Goal: Information Seeking & Learning: Find specific page/section

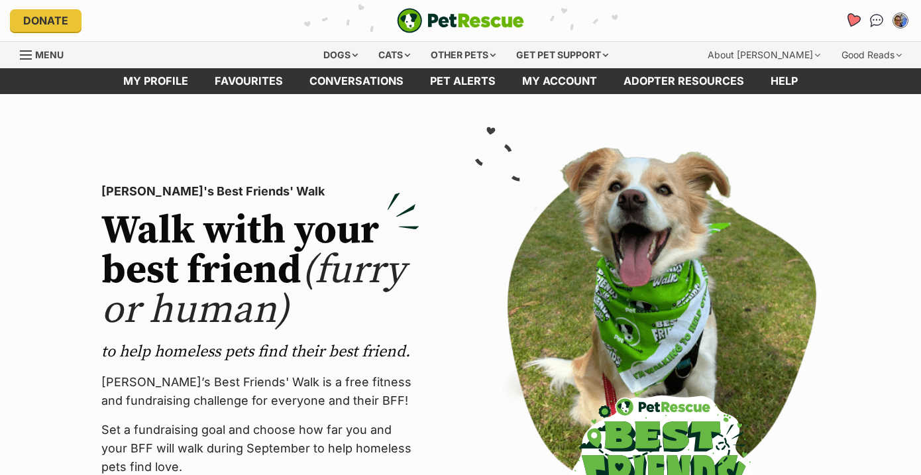
click at [856, 21] on icon "Favourites" at bounding box center [853, 20] width 16 height 15
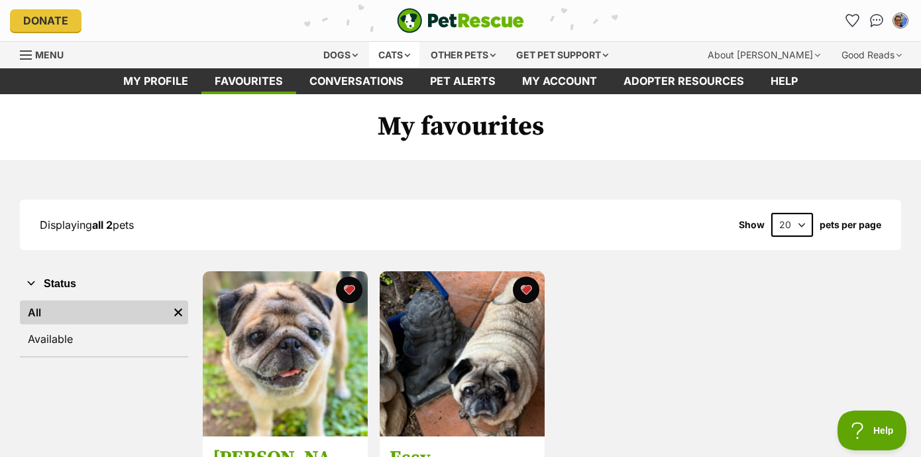
click at [387, 52] on div "Cats" at bounding box center [394, 55] width 50 height 27
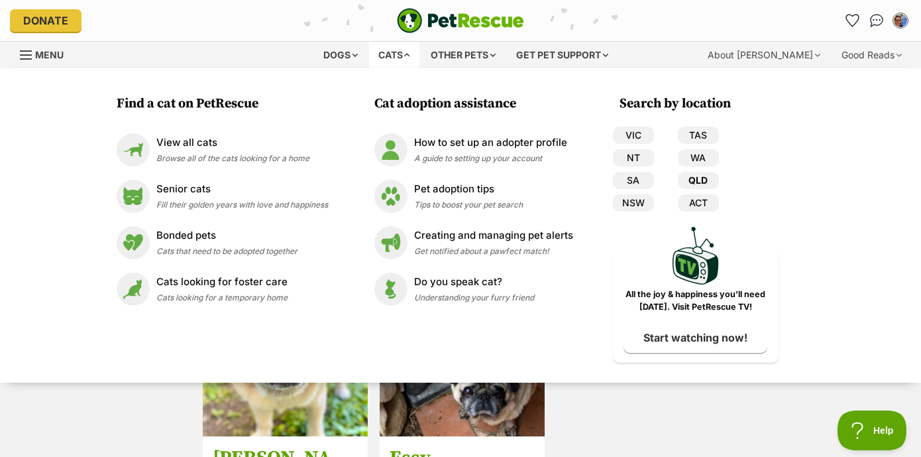
click at [701, 180] on link "QLD" at bounding box center [698, 180] width 41 height 17
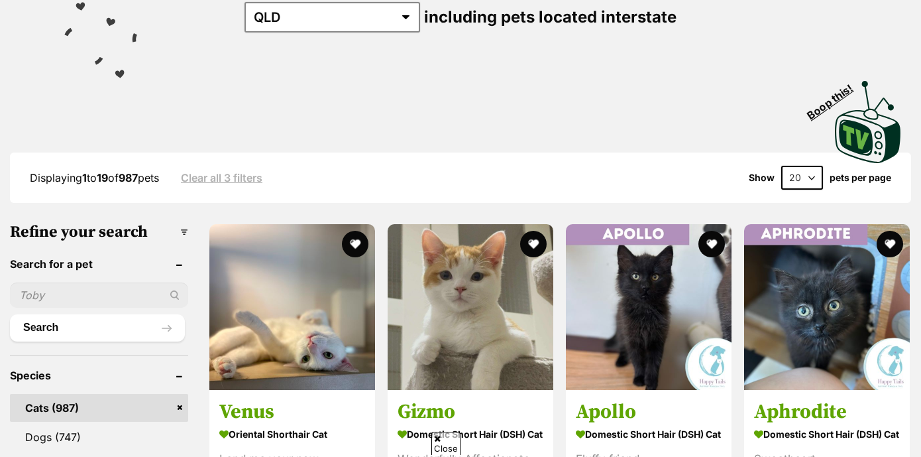
scroll to position [209, 0]
click at [20, 308] on input "text" at bounding box center [99, 294] width 178 height 25
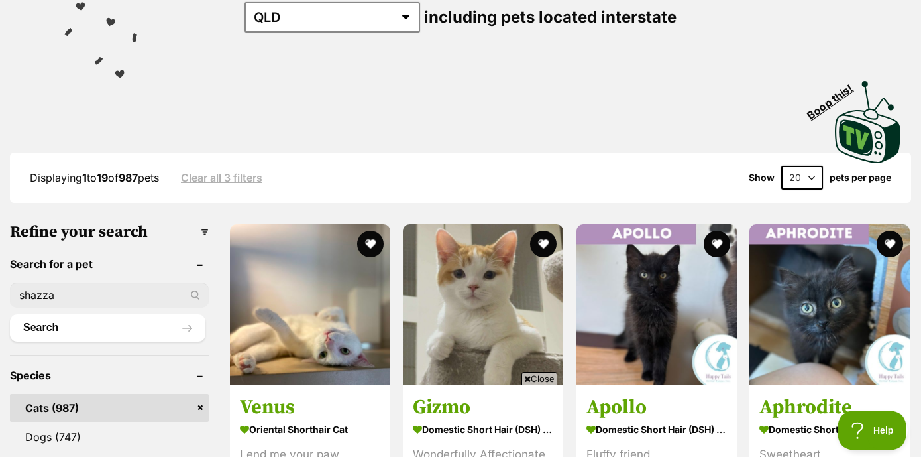
type input "shazza"
click at [107, 327] on button "Search" at bounding box center [108, 327] width 196 height 27
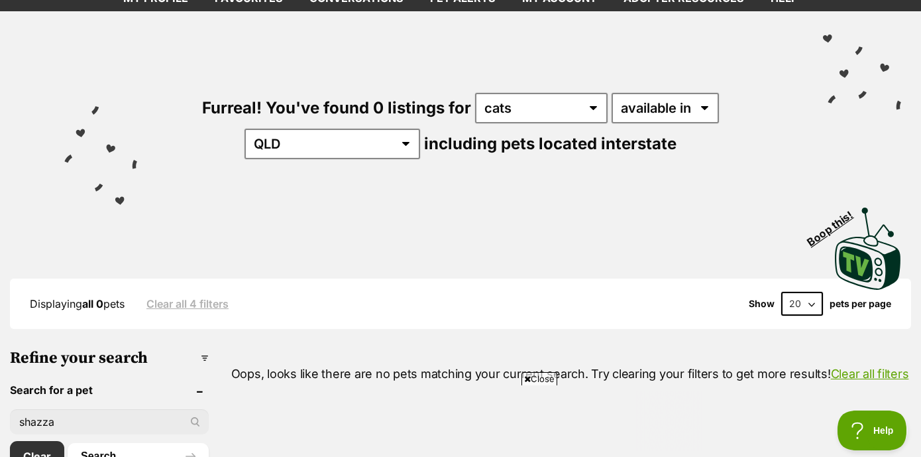
click at [24, 414] on input "shazza" at bounding box center [109, 421] width 199 height 25
type input "Shazza"
click at [138, 451] on button "Search" at bounding box center [138, 456] width 141 height 27
